Goal: Check status: Check status

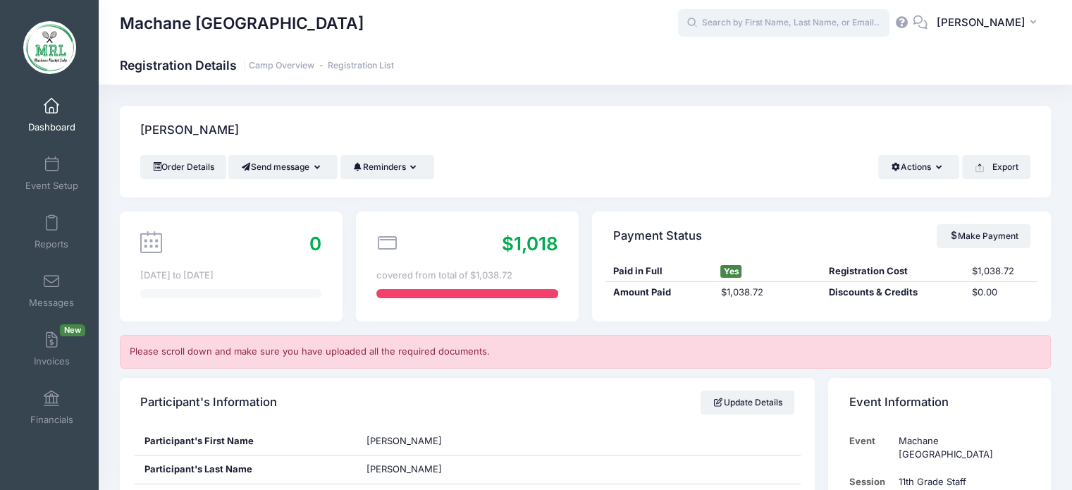
click at [727, 21] on input "text" at bounding box center [783, 23] width 211 height 28
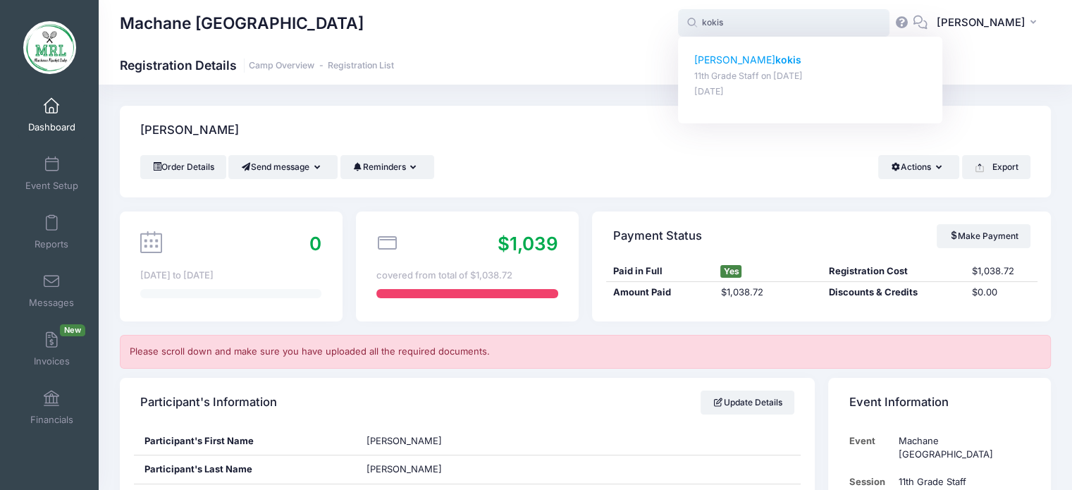
click at [708, 58] on p "[PERSON_NAME]" at bounding box center [810, 60] width 233 height 15
type input "[PERSON_NAME] (11th Grade Staff, [DATE])"
